Goal: Information Seeking & Learning: Learn about a topic

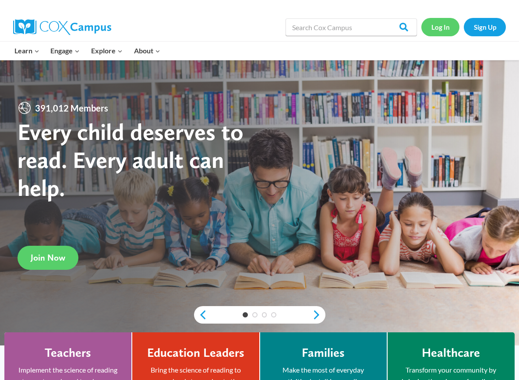
click at [451, 27] on link "Log In" at bounding box center [440, 27] width 38 height 18
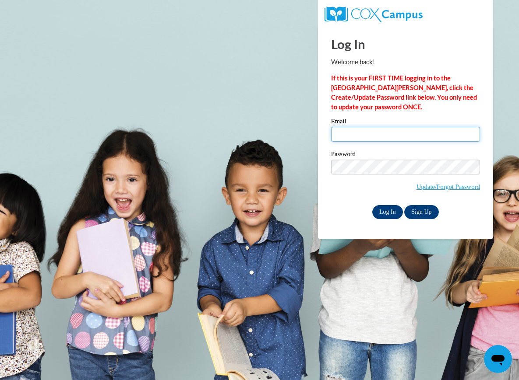
type input "hesselbacheg@uwplatt.edu"
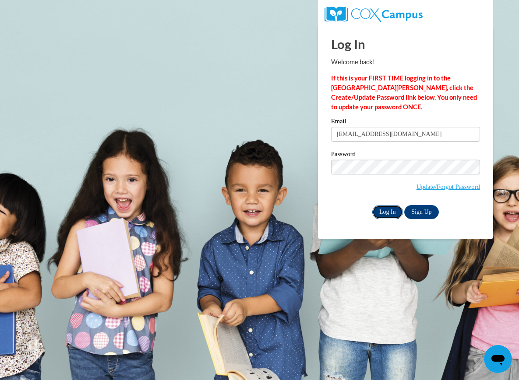
click at [381, 206] on input "Log In" at bounding box center [387, 212] width 31 height 14
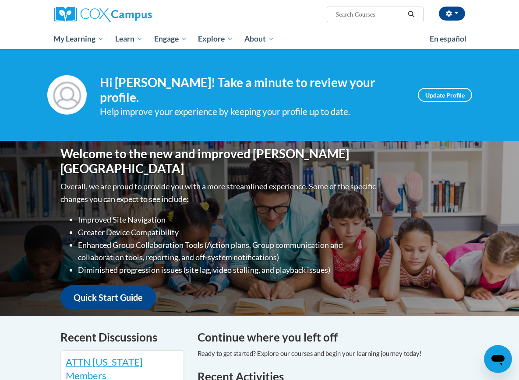
click at [345, 16] on input "Search..." at bounding box center [369, 14] width 70 height 11
paste input "Reading Fluency Module"
type input "Reading Fluency Module"
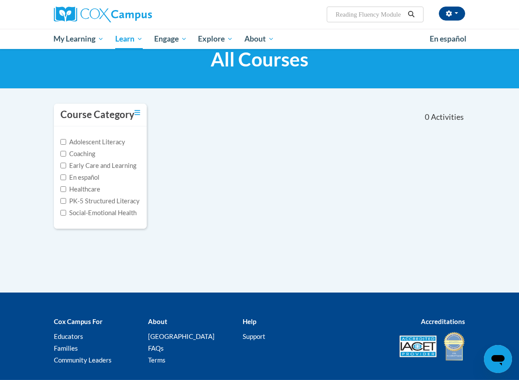
scroll to position [11, 0]
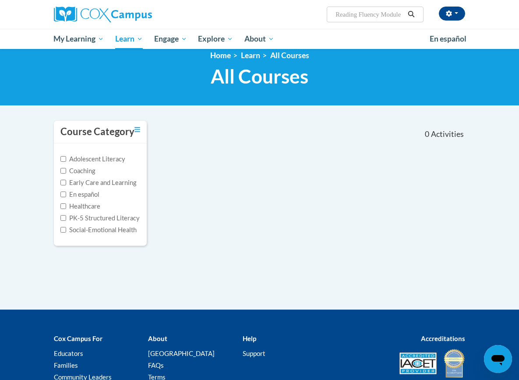
click at [387, 11] on input "Reading Fluency Module" at bounding box center [369, 14] width 70 height 11
click at [402, 13] on input "Reading Fluency Module" at bounding box center [369, 14] width 70 height 11
type input "Reading Fluency"
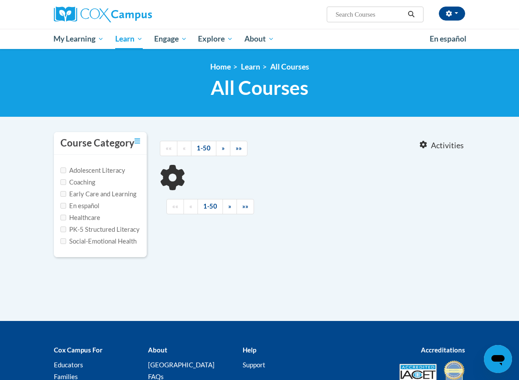
type input "Reading Fluency"
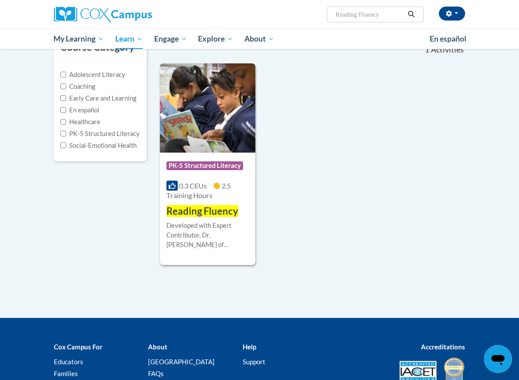
scroll to position [116, 0]
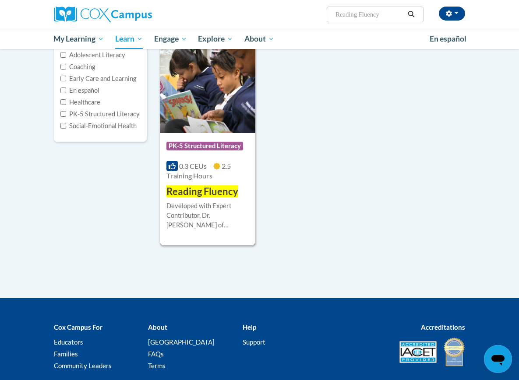
click at [216, 204] on div "Developed with Expert Contributor, [PERSON_NAME] of [GEOGRAPHIC_DATA][US_STATE]…" at bounding box center [207, 215] width 82 height 29
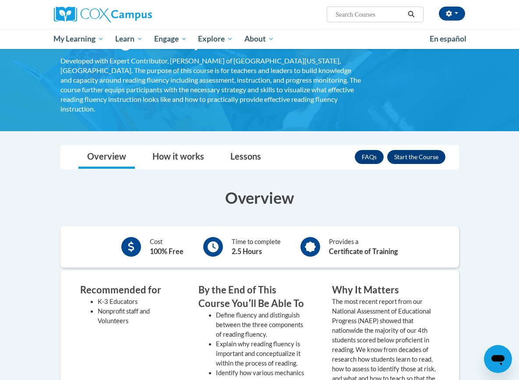
scroll to position [74, 0]
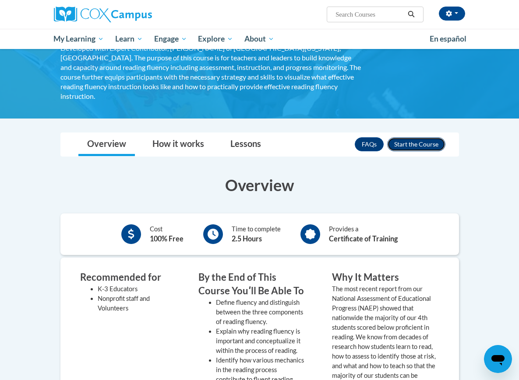
click at [434, 137] on button "Enroll" at bounding box center [416, 144] width 58 height 14
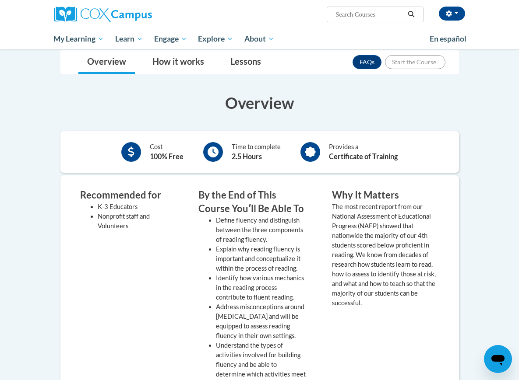
scroll to position [166, 0]
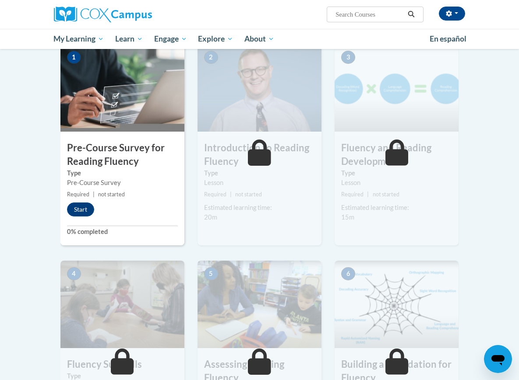
scroll to position [155, 0]
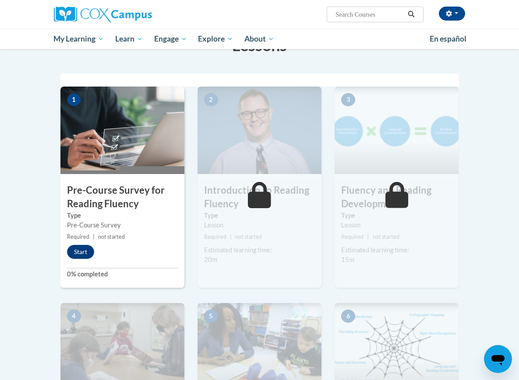
click at [96, 244] on div "1 Pre-Course Survey for Reading Fluency Type Pre-Course Survey Required | not s…" at bounding box center [122, 187] width 124 height 201
click at [81, 251] on button "Start" at bounding box center [80, 252] width 27 height 14
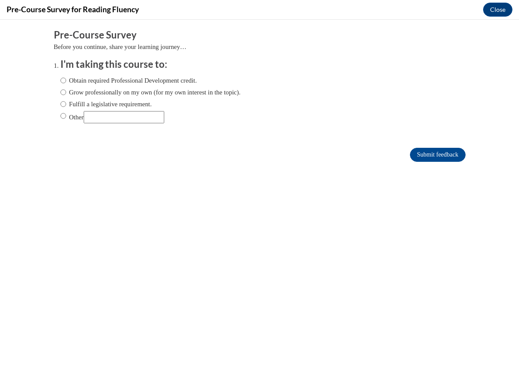
scroll to position [0, 0]
click at [139, 112] on input "Other" at bounding box center [124, 117] width 81 height 12
type input "College course"
click at [77, 114] on label "Other" at bounding box center [112, 117] width 104 height 12
click at [66, 114] on input "Other" at bounding box center [63, 116] width 6 height 10
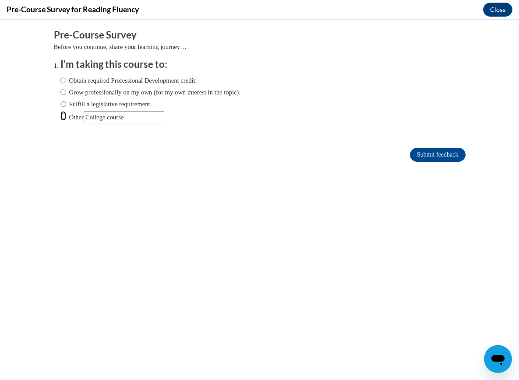
radio input "true"
click at [435, 155] on input "Submit feedback" at bounding box center [437, 155] width 55 height 14
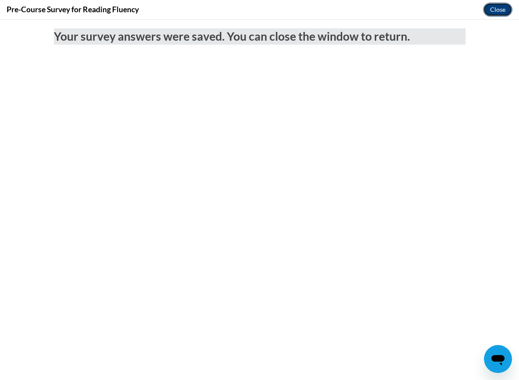
click at [498, 9] on button "Close" at bounding box center [497, 10] width 29 height 14
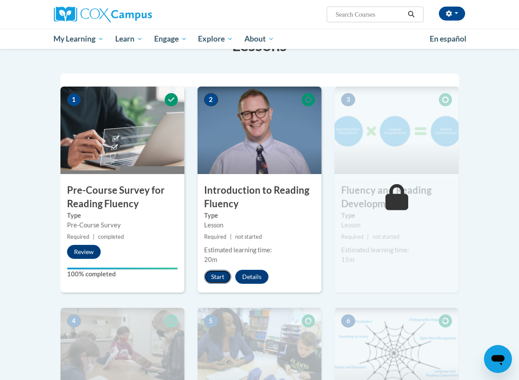
click at [222, 275] on button "Start" at bounding box center [217, 277] width 27 height 14
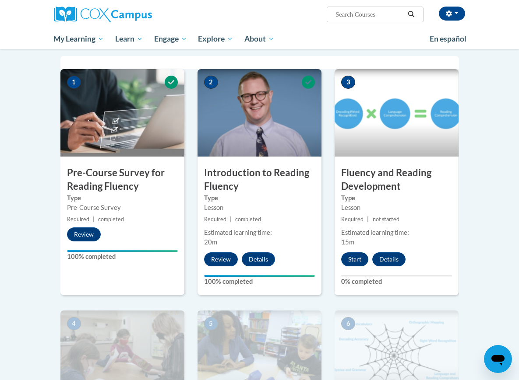
scroll to position [194, 0]
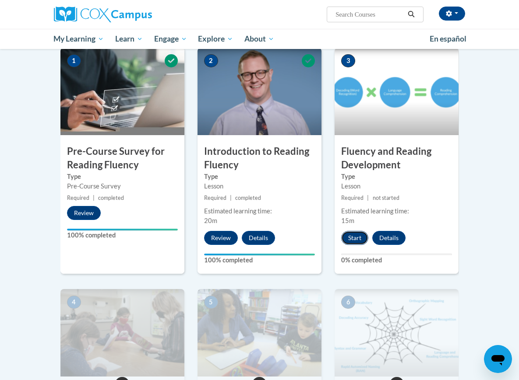
click at [352, 240] on button "Start" at bounding box center [354, 238] width 27 height 14
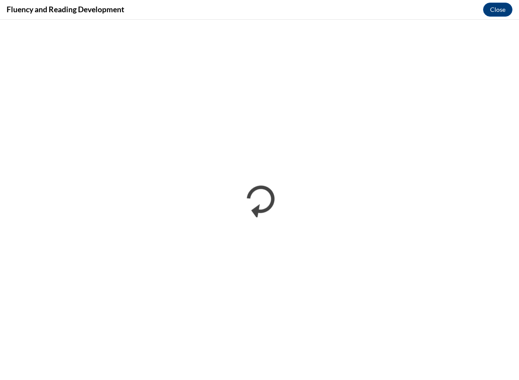
scroll to position [0, 0]
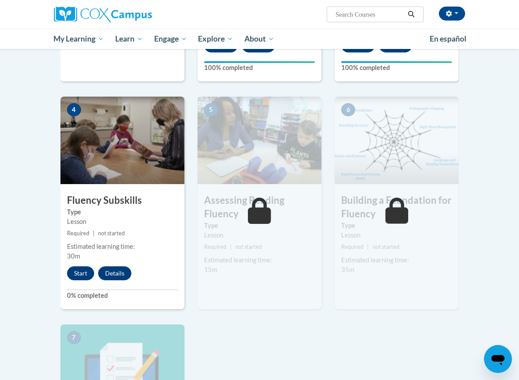
scroll to position [397, 0]
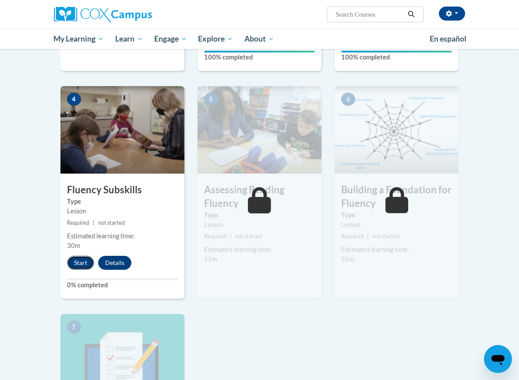
click at [81, 260] on button "Start" at bounding box center [80, 263] width 27 height 14
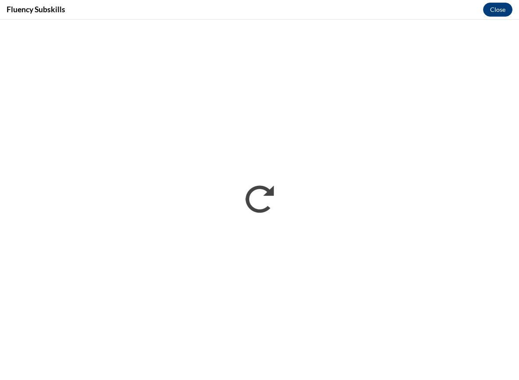
scroll to position [0, 0]
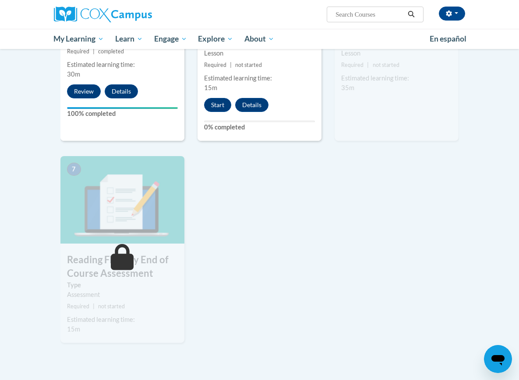
scroll to position [570, 0]
